Goal: Task Accomplishment & Management: Manage account settings

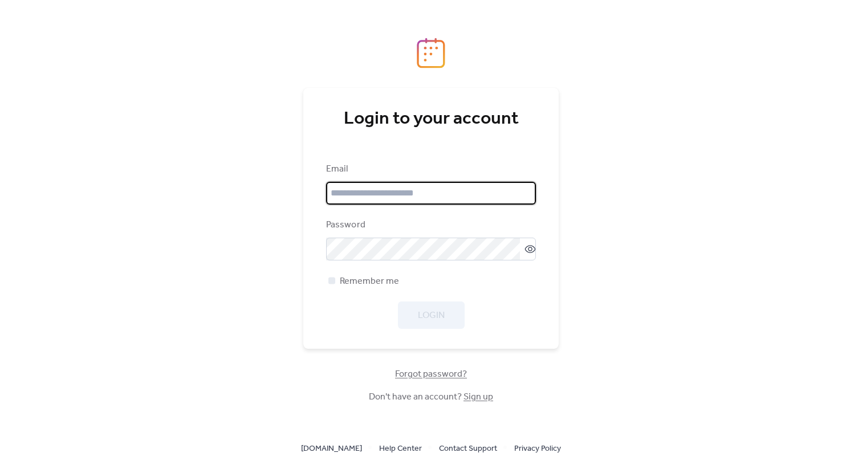
click at [367, 197] on input "email" at bounding box center [431, 193] width 210 height 23
type input "**********"
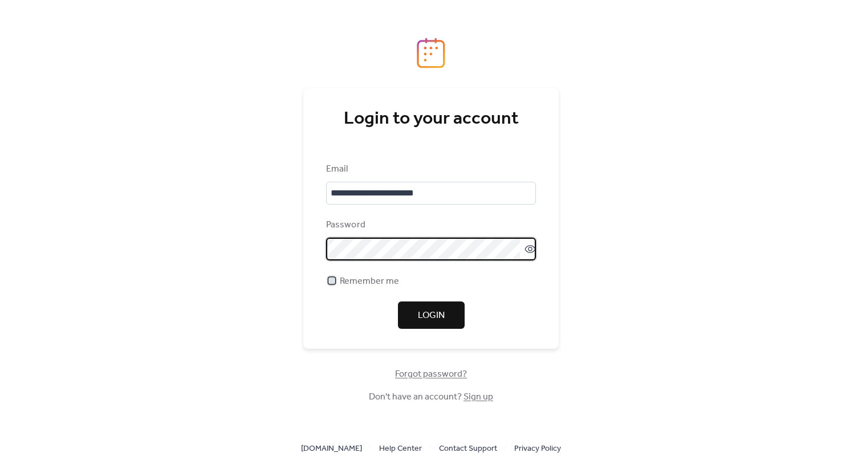
click at [333, 282] on div at bounding box center [331, 280] width 7 height 7
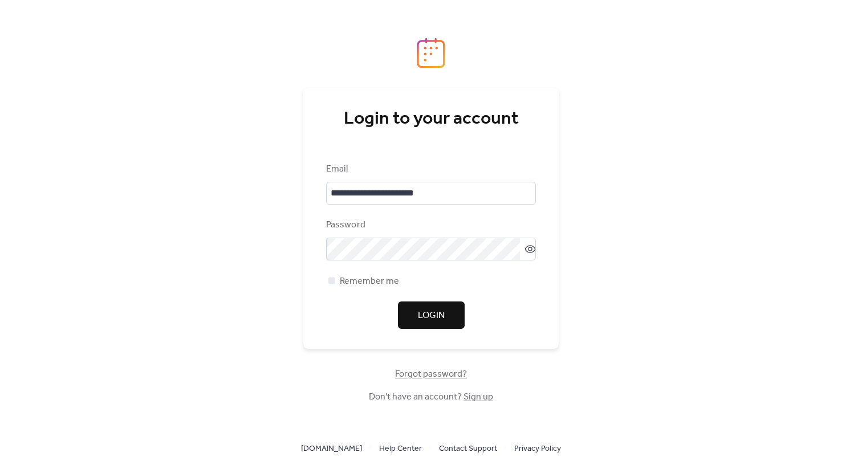
click at [400, 311] on button "Login" at bounding box center [431, 315] width 67 height 27
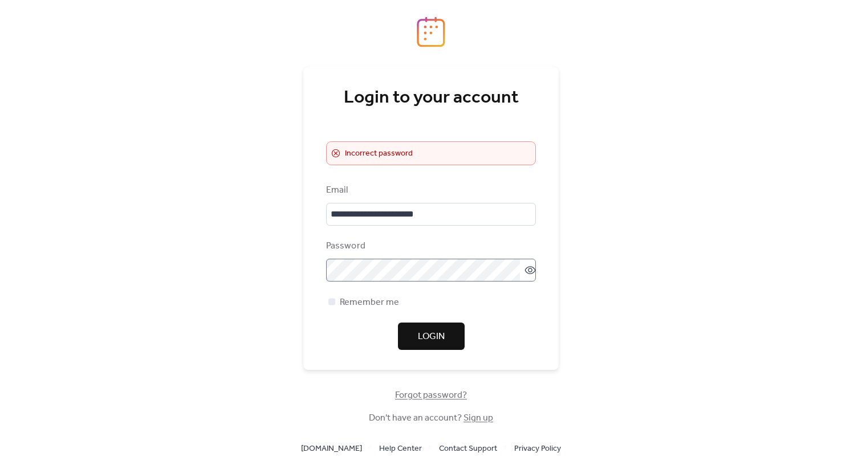
click at [525, 270] on icon at bounding box center [530, 270] width 11 height 11
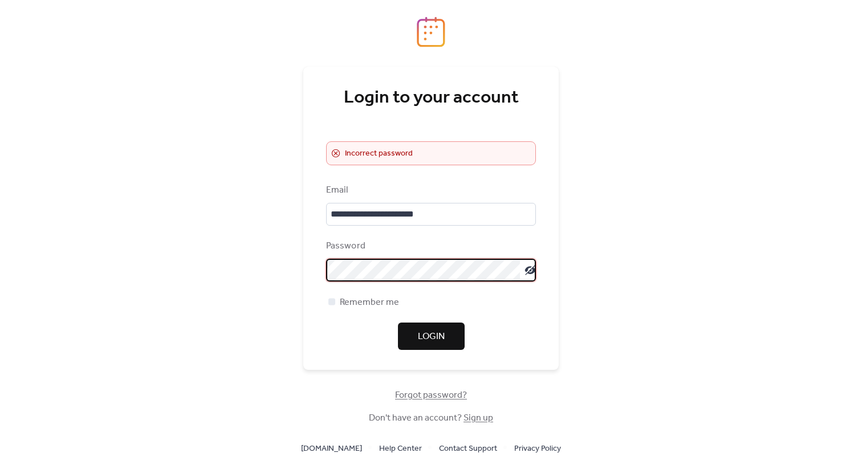
click at [413, 334] on button "Login" at bounding box center [431, 336] width 67 height 27
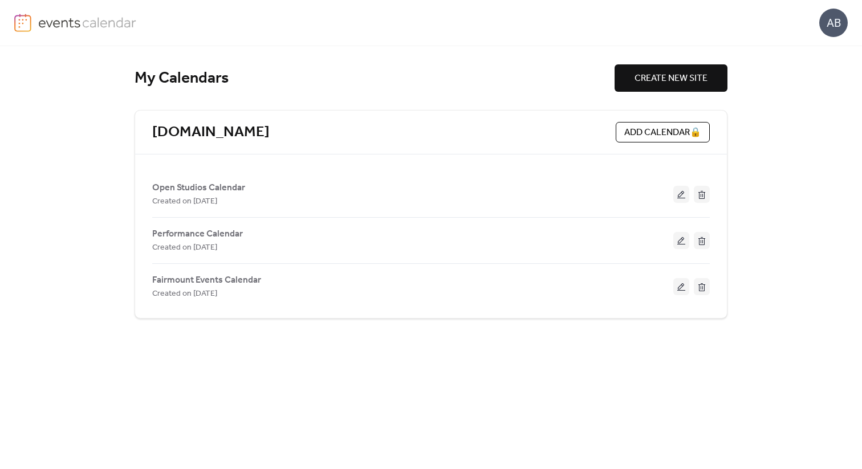
click at [440, 12] on div "AB" at bounding box center [431, 23] width 834 height 46
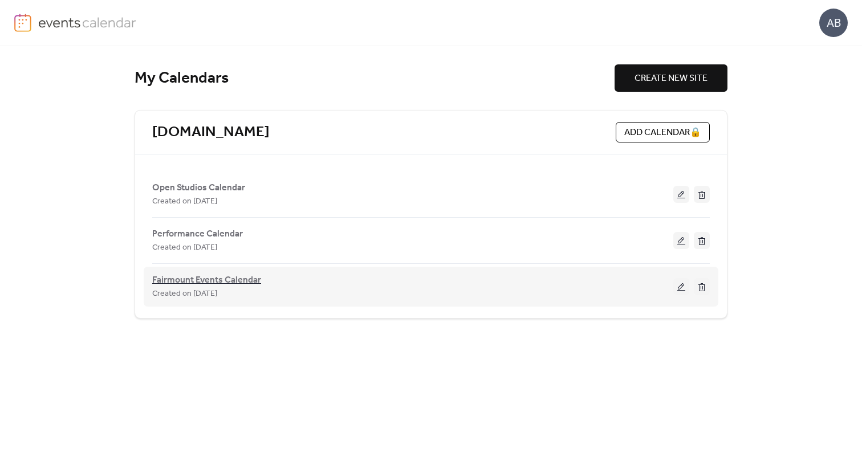
click at [209, 279] on span "Fairmount Events Calendar" at bounding box center [206, 281] width 109 height 14
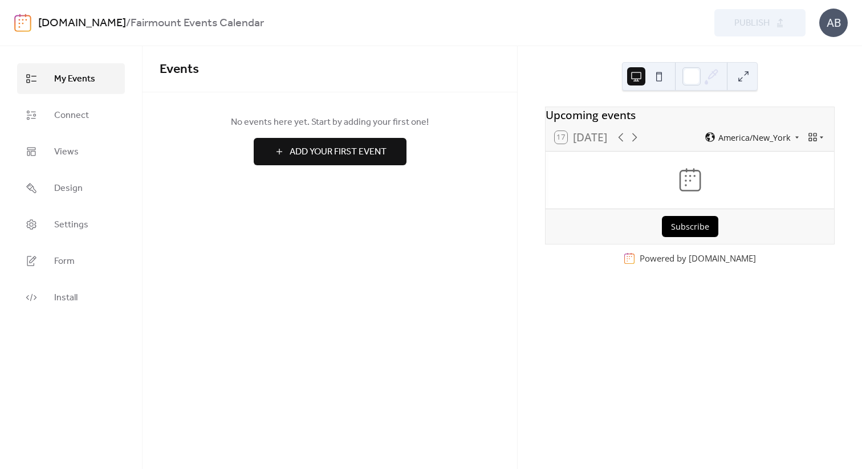
click at [93, 19] on link "[DOMAIN_NAME]" at bounding box center [82, 24] width 88 height 22
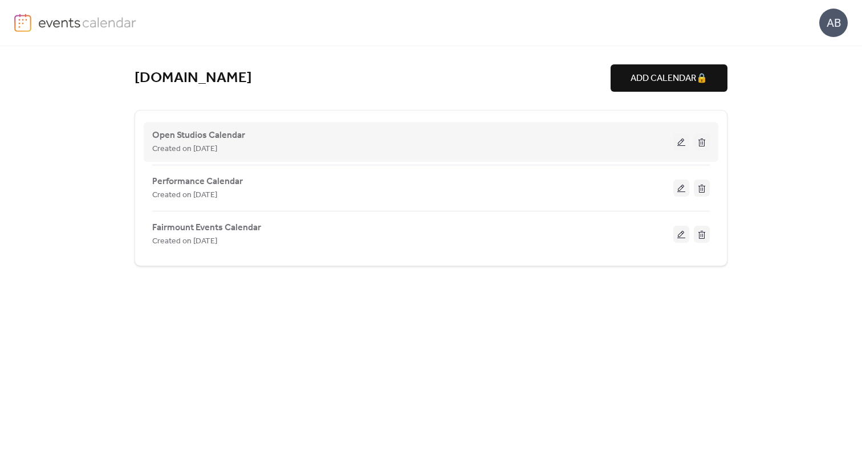
click at [205, 146] on span "Created on [DATE]" at bounding box center [184, 150] width 65 height 14
click at [201, 136] on span "Open Studios Calendar" at bounding box center [198, 136] width 93 height 14
